Goal: Navigation & Orientation: Find specific page/section

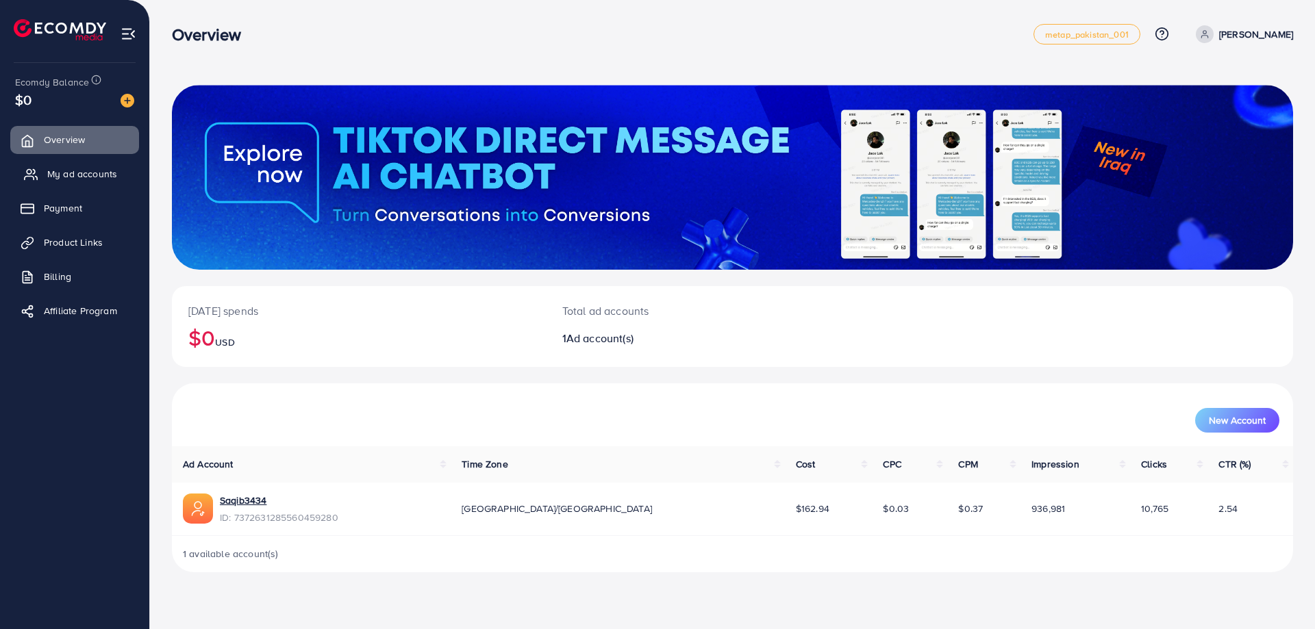
click at [51, 177] on span "My ad accounts" at bounding box center [82, 174] width 70 height 14
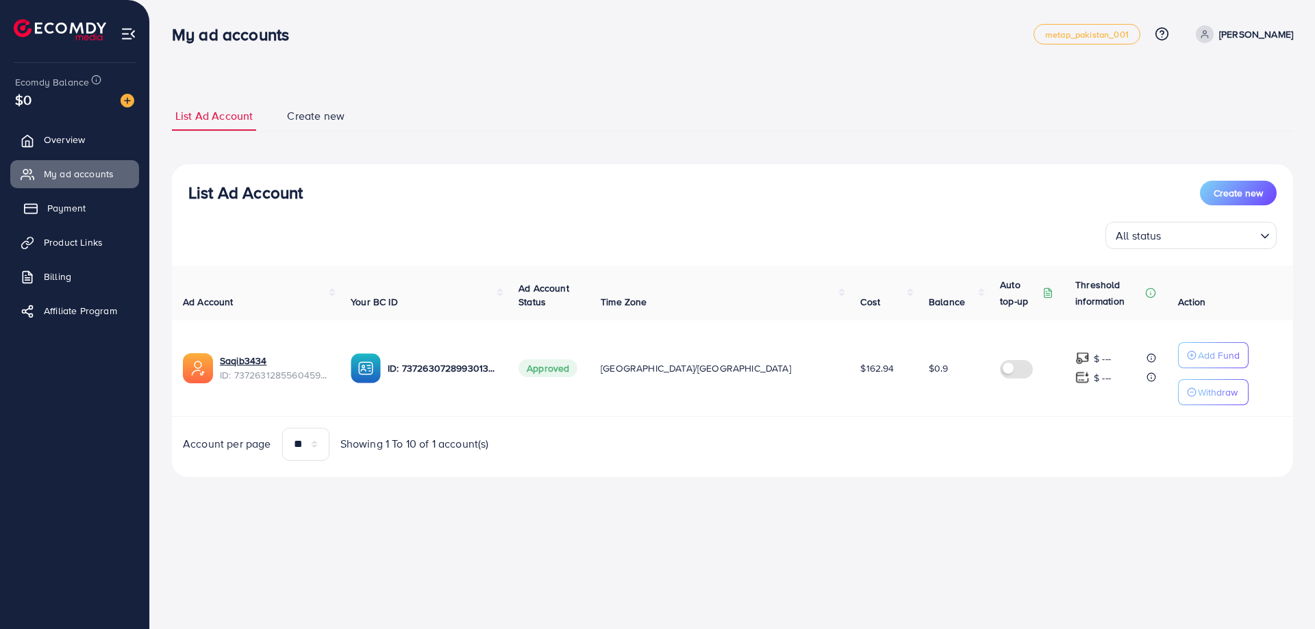
click at [70, 208] on span "Payment" at bounding box center [66, 208] width 38 height 14
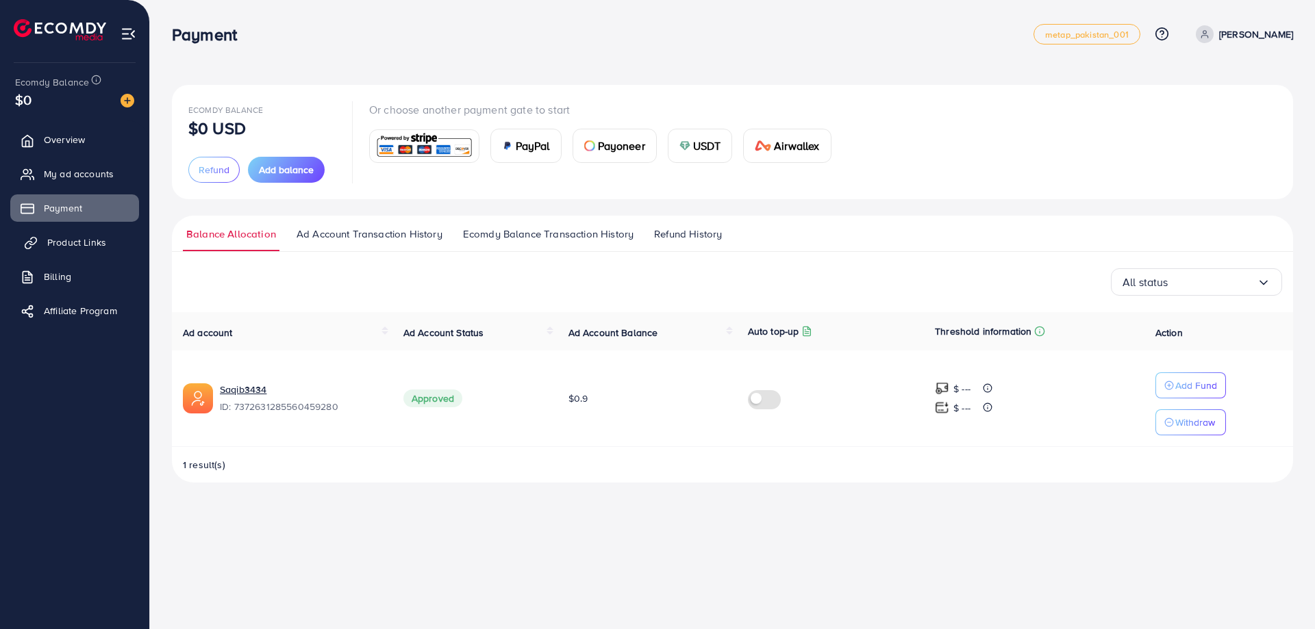
click at [66, 242] on span "Product Links" at bounding box center [76, 243] width 59 height 14
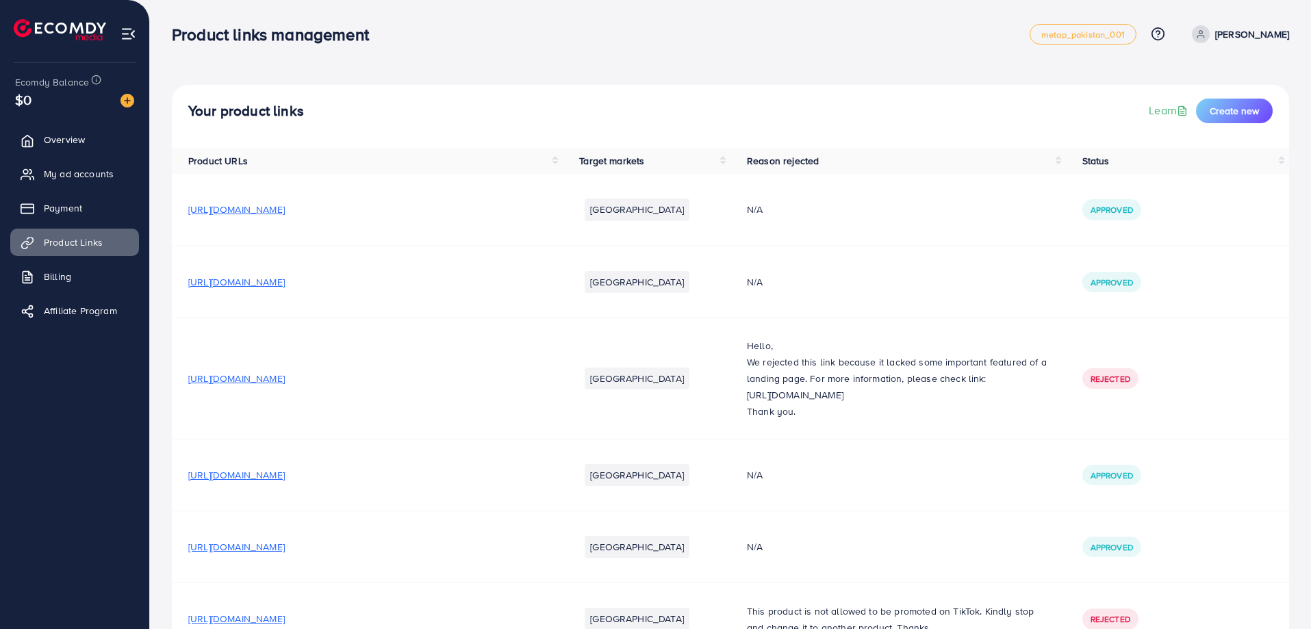
click at [285, 212] on span "[URL][DOMAIN_NAME]" at bounding box center [236, 210] width 97 height 14
